Goal: Register for event/course

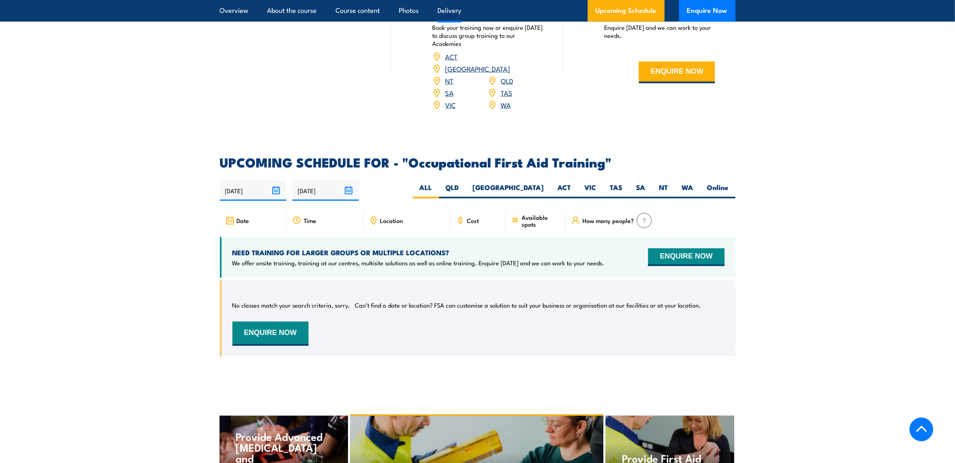
scroll to position [1212, 0]
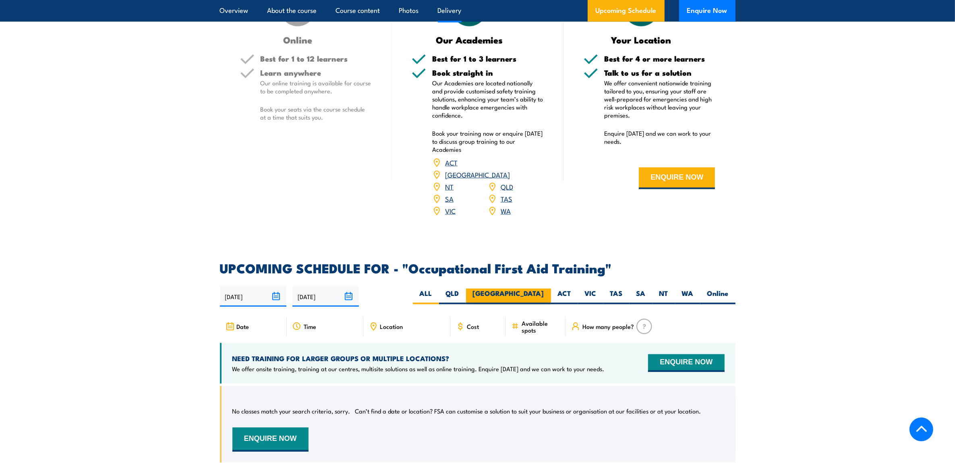
click at [531, 282] on label "[GEOGRAPHIC_DATA]" at bounding box center [508, 297] width 85 height 16
click at [544, 282] on input "[GEOGRAPHIC_DATA]" at bounding box center [546, 291] width 5 height 5
radio input "true"
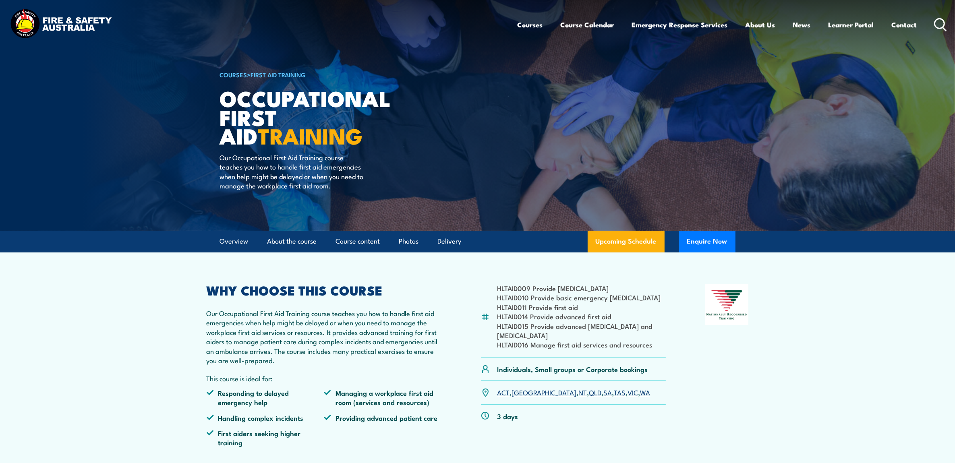
click at [268, 75] on link "First Aid Training" at bounding box center [278, 74] width 55 height 9
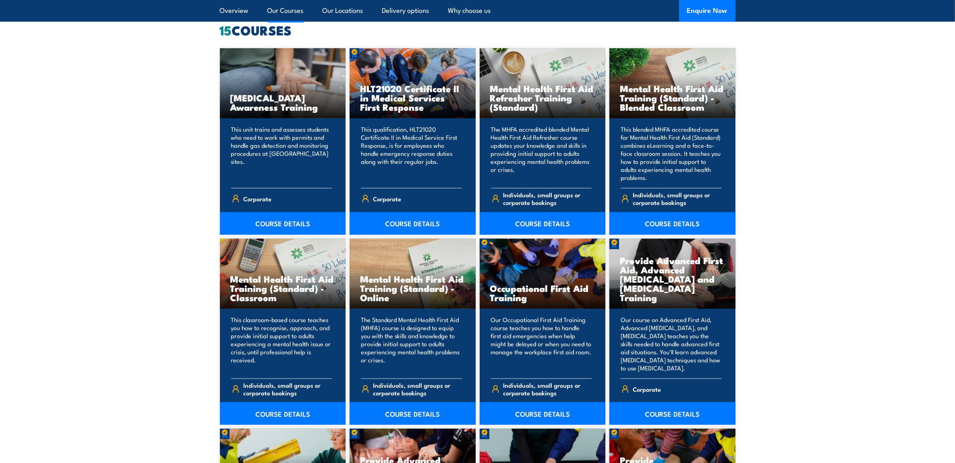
scroll to position [655, 0]
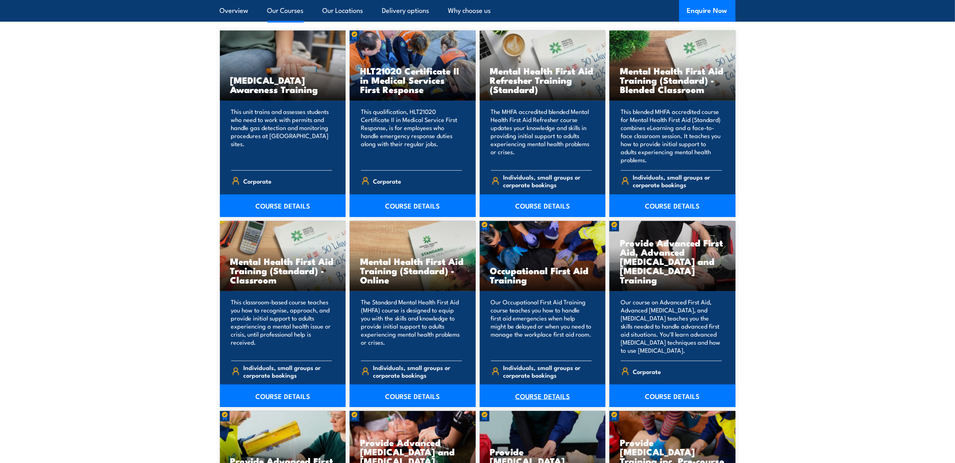
click at [517, 404] on link "COURSE DETAILS" at bounding box center [543, 396] width 126 height 23
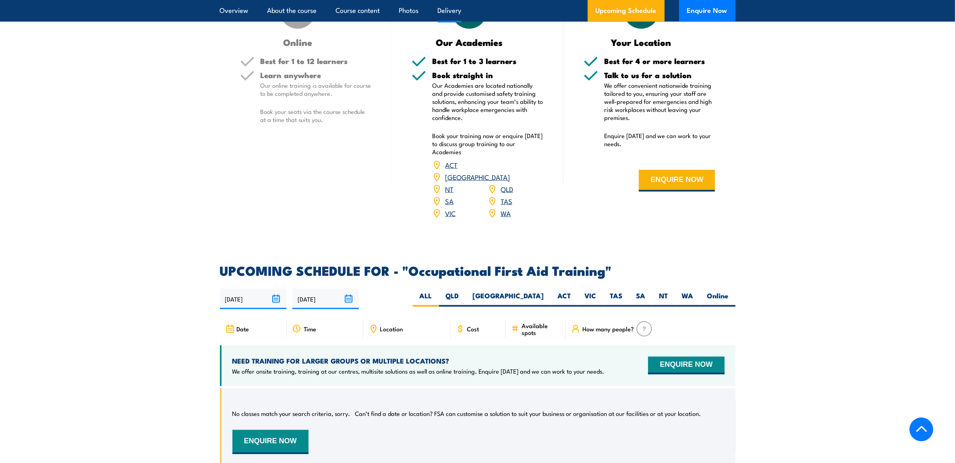
scroll to position [1310, 0]
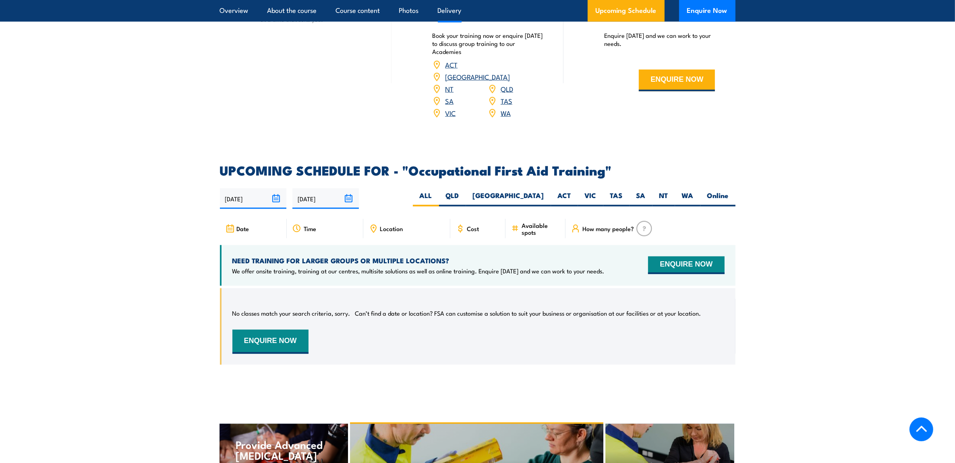
click at [542, 166] on article "UPCOMING SCHEDULE FOR - "Occupational First Aid Training" 12/08/2025 08/02/2026" at bounding box center [478, 270] width 516 height 213
click at [541, 191] on label "[GEOGRAPHIC_DATA]" at bounding box center [508, 199] width 85 height 16
click at [544, 191] on input "[GEOGRAPHIC_DATA]" at bounding box center [546, 193] width 5 height 5
radio input "true"
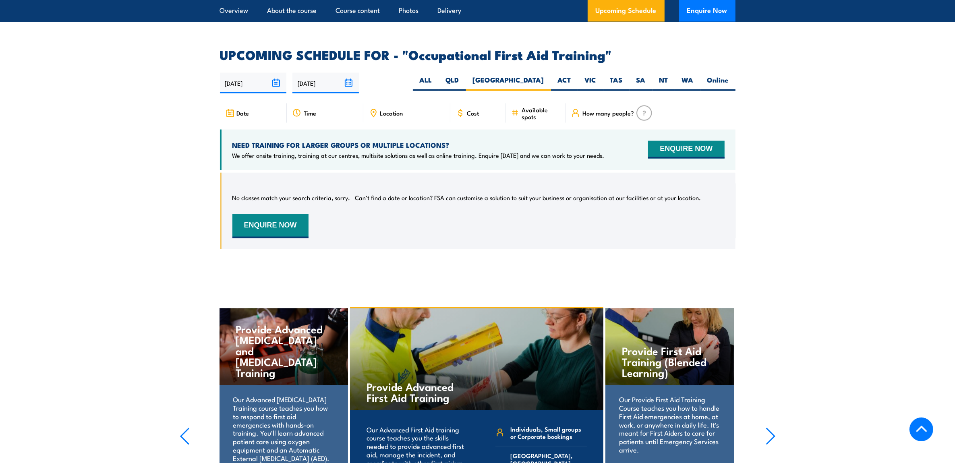
scroll to position [1502, 0]
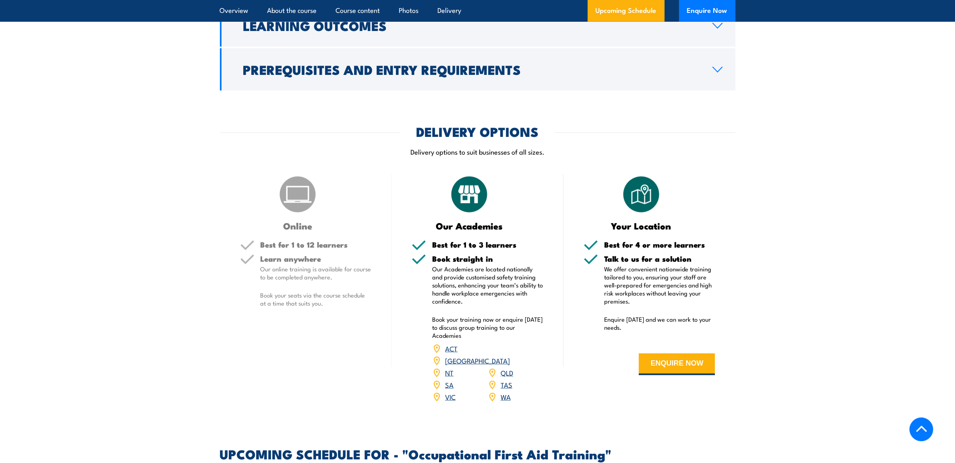
scroll to position [1009, 0]
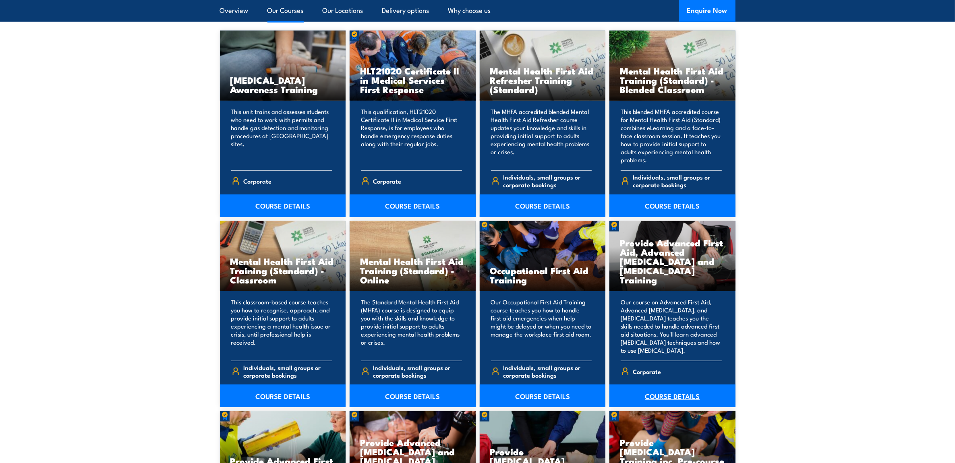
click at [660, 399] on link "COURSE DETAILS" at bounding box center [673, 396] width 126 height 23
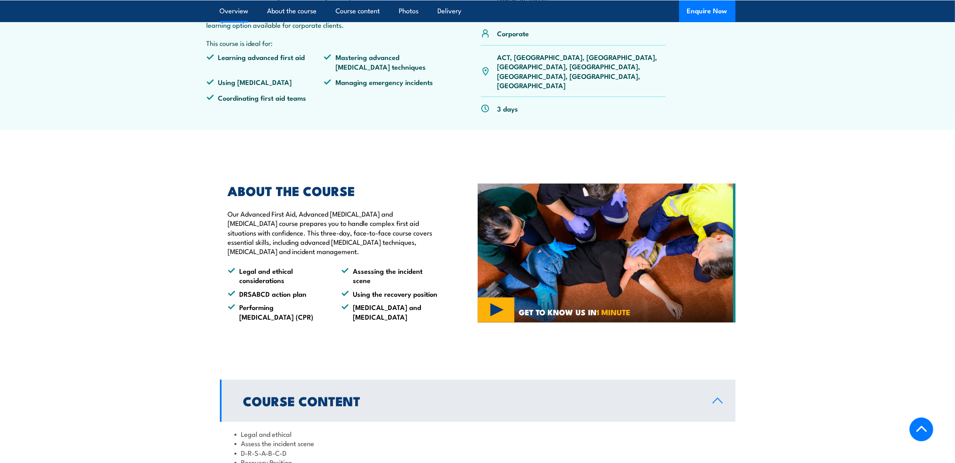
scroll to position [302, 0]
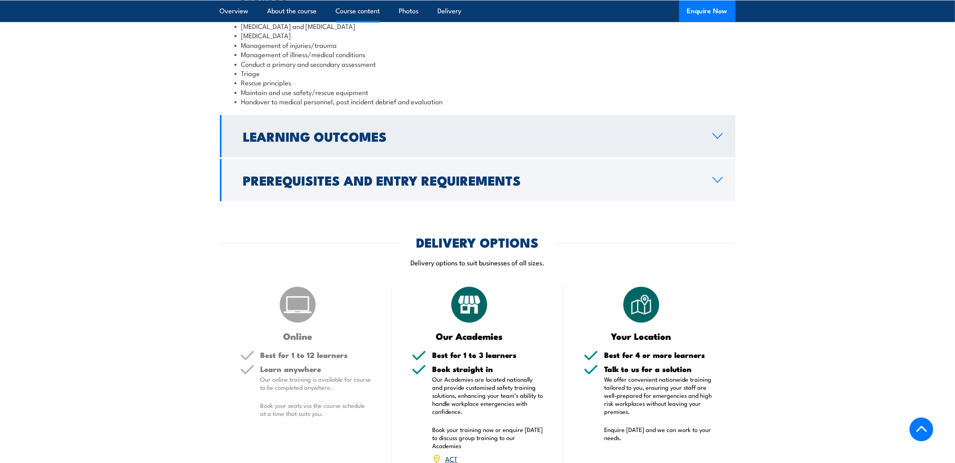
click at [535, 136] on link "Learning Outcomes" at bounding box center [478, 136] width 516 height 42
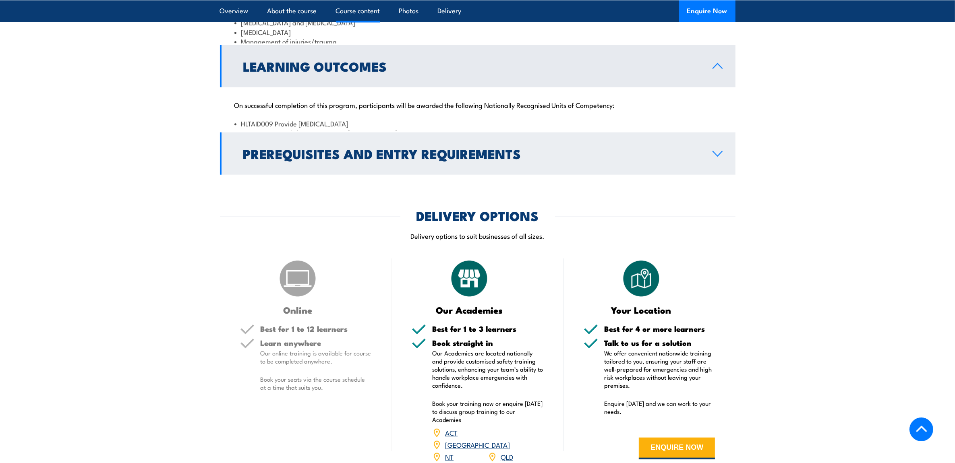
scroll to position [837, 0]
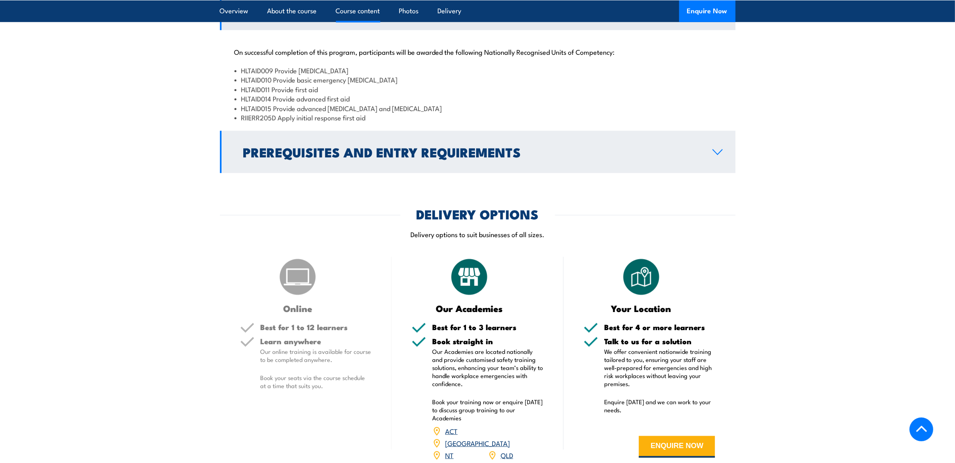
click at [449, 156] on h2 "Prerequisites and Entry Requirements" at bounding box center [471, 151] width 457 height 11
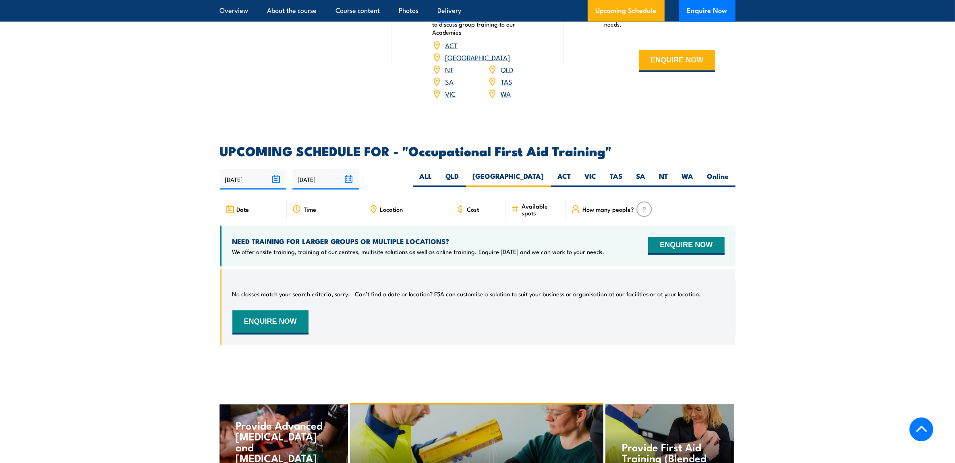
scroll to position [1410, 0]
